Goal: Task Accomplishment & Management: Complete application form

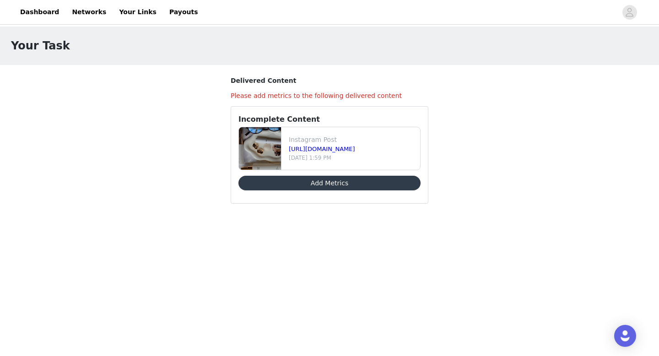
click at [324, 183] on button "Add Metrics" at bounding box center [329, 183] width 182 height 15
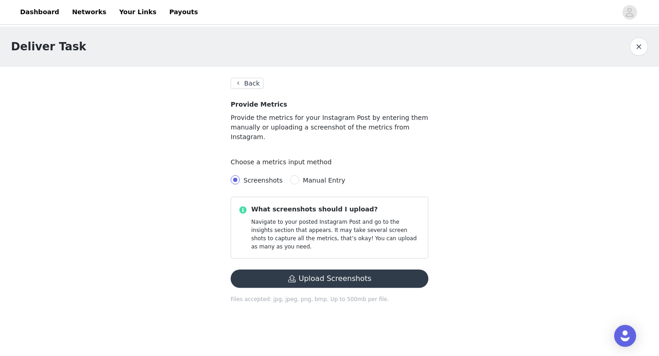
click at [321, 269] on button "Upload Screenshots" at bounding box center [330, 278] width 198 height 18
click at [331, 269] on button "Upload Screenshots" at bounding box center [330, 278] width 198 height 18
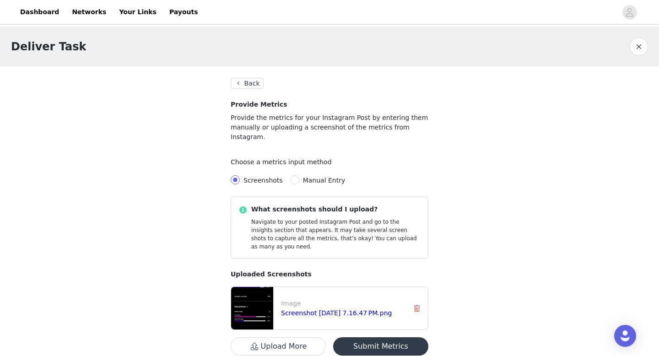
scroll to position [19, 0]
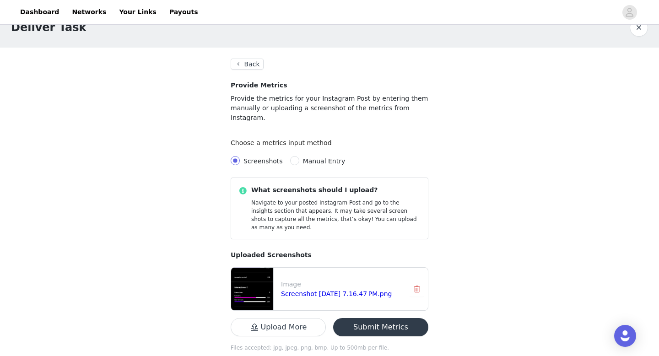
click at [380, 318] on button "Submit Metrics" at bounding box center [380, 327] width 95 height 18
